Goal: Task Accomplishment & Management: Use online tool/utility

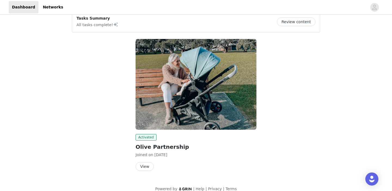
scroll to position [10, 0]
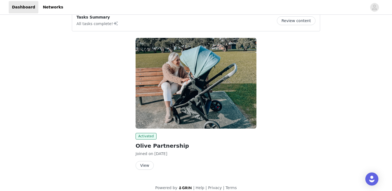
click at [143, 165] on button "View" at bounding box center [145, 165] width 18 height 9
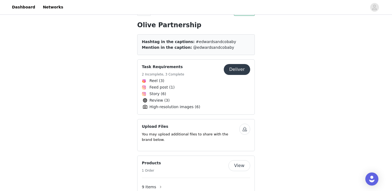
scroll to position [125, 0]
click at [234, 73] on button "Deliver" at bounding box center [237, 69] width 26 height 11
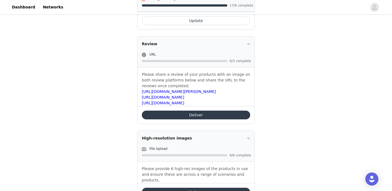
scroll to position [274, 0]
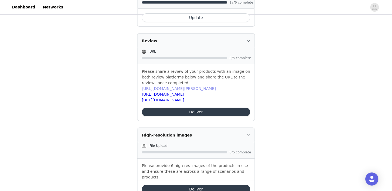
click at [199, 88] on link "[URL][DOMAIN_NAME][PERSON_NAME]" at bounding box center [179, 88] width 74 height 4
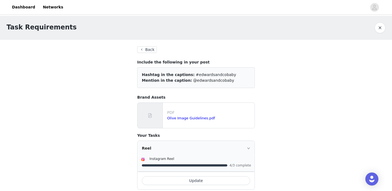
scroll to position [0, 0]
click at [149, 51] on button "Back" at bounding box center [147, 49] width 20 height 7
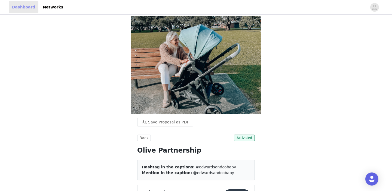
click at [17, 5] on link "Dashboard" at bounding box center [24, 7] width 30 height 12
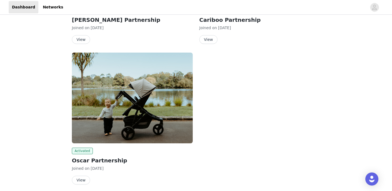
scroll to position [137, 0]
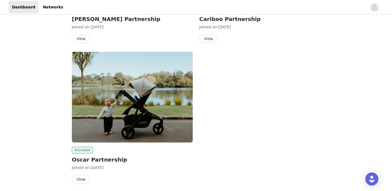
click at [79, 180] on button "View" at bounding box center [81, 179] width 18 height 9
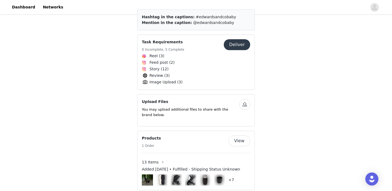
scroll to position [151, 0]
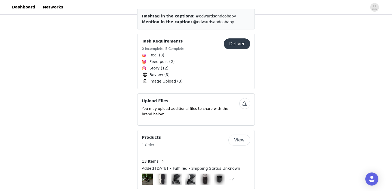
click at [236, 49] on button "Deliver" at bounding box center [237, 43] width 26 height 11
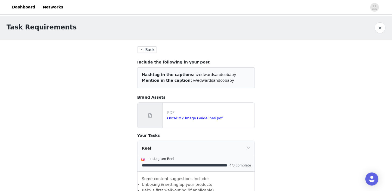
click at [150, 49] on button "Back" at bounding box center [147, 49] width 20 height 7
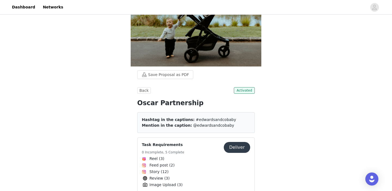
scroll to position [51, 0]
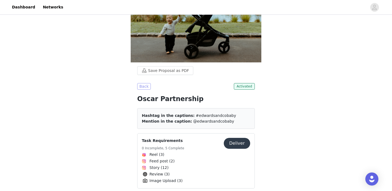
click at [144, 90] on button "Back" at bounding box center [144, 86] width 14 height 7
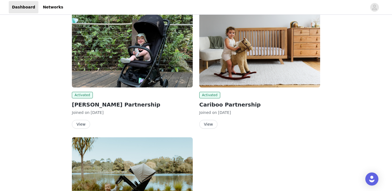
click at [208, 122] on button "View" at bounding box center [208, 124] width 18 height 9
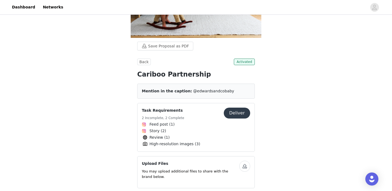
scroll to position [79, 0]
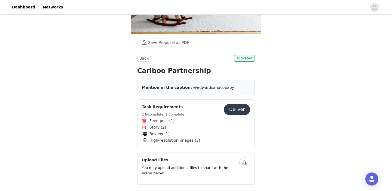
click at [233, 111] on button "Deliver" at bounding box center [237, 109] width 26 height 11
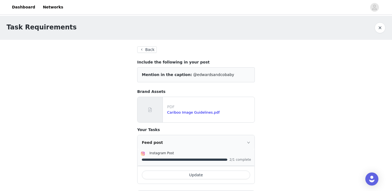
click at [146, 50] on button "Back" at bounding box center [147, 49] width 20 height 7
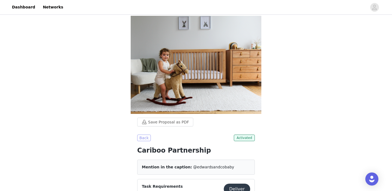
click at [140, 136] on button "Back" at bounding box center [144, 137] width 14 height 7
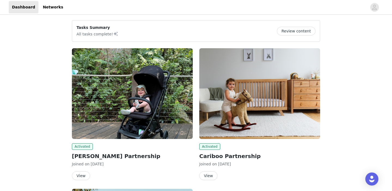
click at [83, 175] on button "View" at bounding box center [81, 175] width 18 height 9
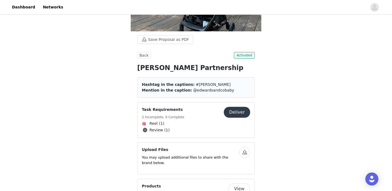
scroll to position [104, 0]
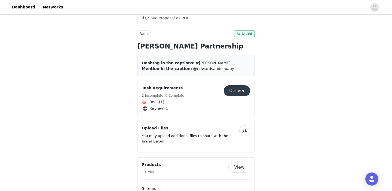
click at [236, 96] on button "Deliver" at bounding box center [237, 90] width 26 height 11
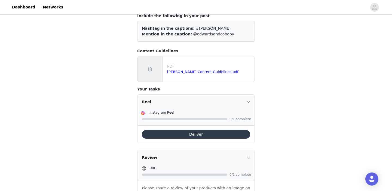
scroll to position [46, 0]
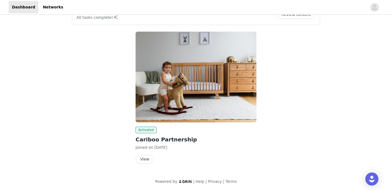
scroll to position [17, 0]
click at [140, 158] on button "View" at bounding box center [145, 159] width 18 height 9
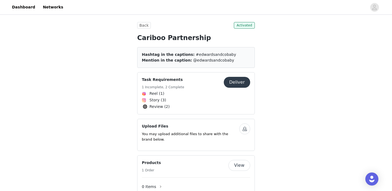
scroll to position [113, 0]
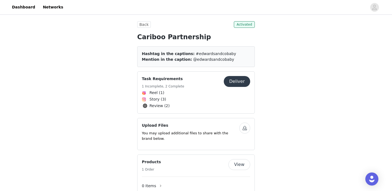
click at [186, 104] on span "Review (2)" at bounding box center [196, 105] width 108 height 7
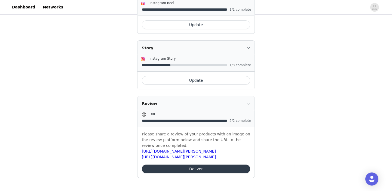
scroll to position [118, 0]
click at [216, 150] on link "https://edwardsandco.nz/products/george-cot-natural-oak" at bounding box center [179, 151] width 74 height 4
click at [173, 158] on link "https://edwardsandco.nz/products/george-dresser" at bounding box center [179, 157] width 74 height 4
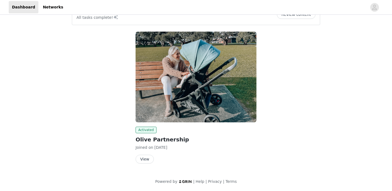
scroll to position [17, 0]
click at [143, 158] on button "View" at bounding box center [145, 159] width 18 height 9
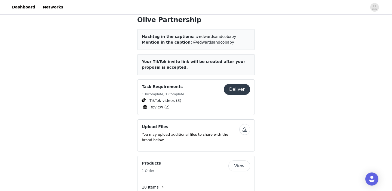
scroll to position [133, 0]
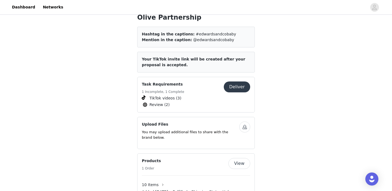
click at [237, 84] on button "Deliver" at bounding box center [237, 86] width 26 height 11
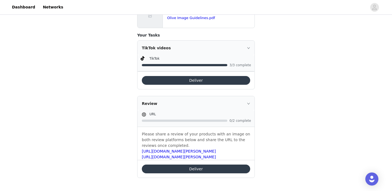
scroll to position [127, 0]
click at [171, 152] on link "[URL][DOMAIN_NAME][PERSON_NAME]" at bounding box center [179, 151] width 74 height 4
click at [157, 158] on link "https://www.productreview.com.au/listings/edwards-co-olive" at bounding box center [179, 157] width 74 height 4
drag, startPoint x: 251, startPoint y: 157, endPoint x: 142, endPoint y: 150, distance: 108.8
click at [142, 150] on div "Please share a review of your products with an image on both review platforms b…" at bounding box center [195, 143] width 117 height 33
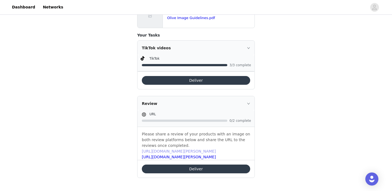
copy div "https://tellmebaby.com.au/product/edwards-co-olive-stroller/ https://www.produc…"
click at [288, 60] on div "Task Requirements Back Include the following in your post Hashtag in the captio…" at bounding box center [196, 39] width 392 height 302
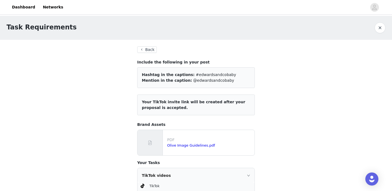
scroll to position [0, 0]
click at [44, 5] on link "Networks" at bounding box center [52, 7] width 27 height 12
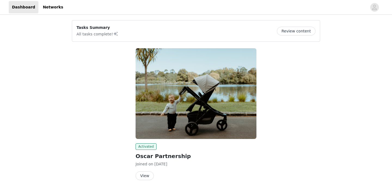
click at [147, 175] on button "View" at bounding box center [145, 175] width 18 height 9
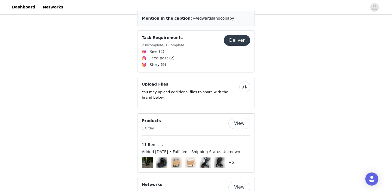
scroll to position [152, 0]
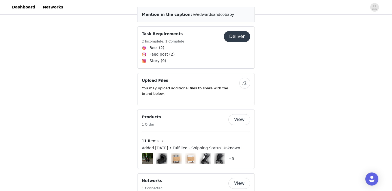
click at [207, 57] on span "Feed post (2)" at bounding box center [196, 54] width 108 height 7
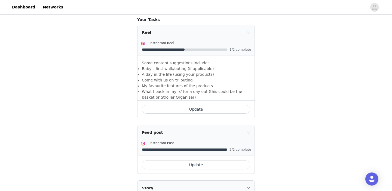
scroll to position [110, 0]
click at [190, 109] on button "Update" at bounding box center [196, 108] width 108 height 9
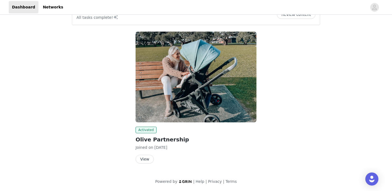
scroll to position [17, 0]
click at [143, 161] on button "View" at bounding box center [145, 159] width 18 height 9
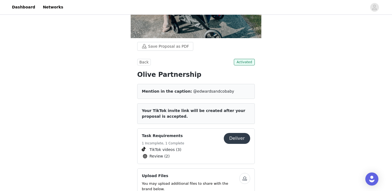
scroll to position [81, 0]
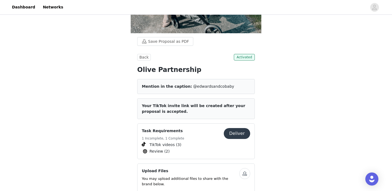
click at [235, 138] on button "Deliver" at bounding box center [237, 133] width 26 height 11
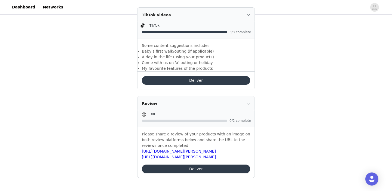
scroll to position [155, 0]
click at [188, 168] on button "Deliver" at bounding box center [196, 168] width 108 height 9
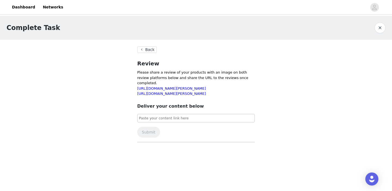
click at [169, 114] on input at bounding box center [196, 118] width 118 height 9
paste input "[URL][DOMAIN_NAME][PERSON_NAME]"
type input "[URL][DOMAIN_NAME][PERSON_NAME]"
click at [149, 127] on button "Submit" at bounding box center [148, 132] width 23 height 11
click at [177, 114] on input at bounding box center [196, 118] width 118 height 9
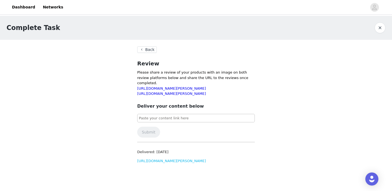
paste input "[URL][DOMAIN_NAME]"
type input "[URL][DOMAIN_NAME]"
click at [150, 127] on button "Submit" at bounding box center [148, 132] width 23 height 11
click at [379, 29] on button "button" at bounding box center [379, 27] width 11 height 11
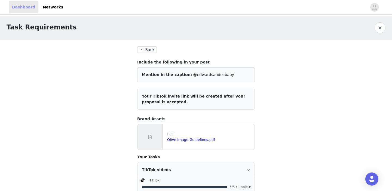
click at [25, 5] on link "Dashboard" at bounding box center [24, 7] width 30 height 12
